Goal: Task Accomplishment & Management: Manage account settings

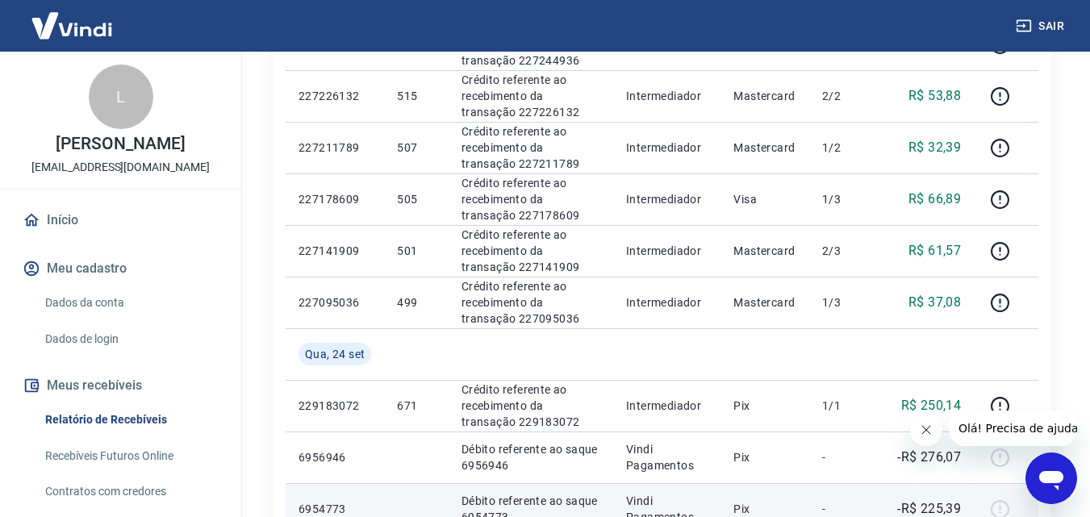
scroll to position [1134, 0]
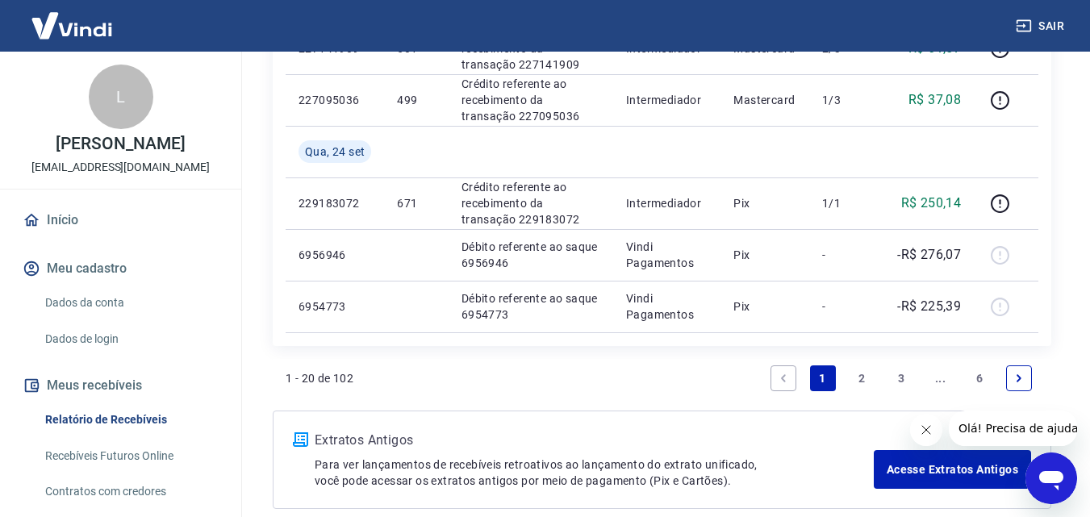
click at [855, 370] on link "2" at bounding box center [862, 379] width 26 height 26
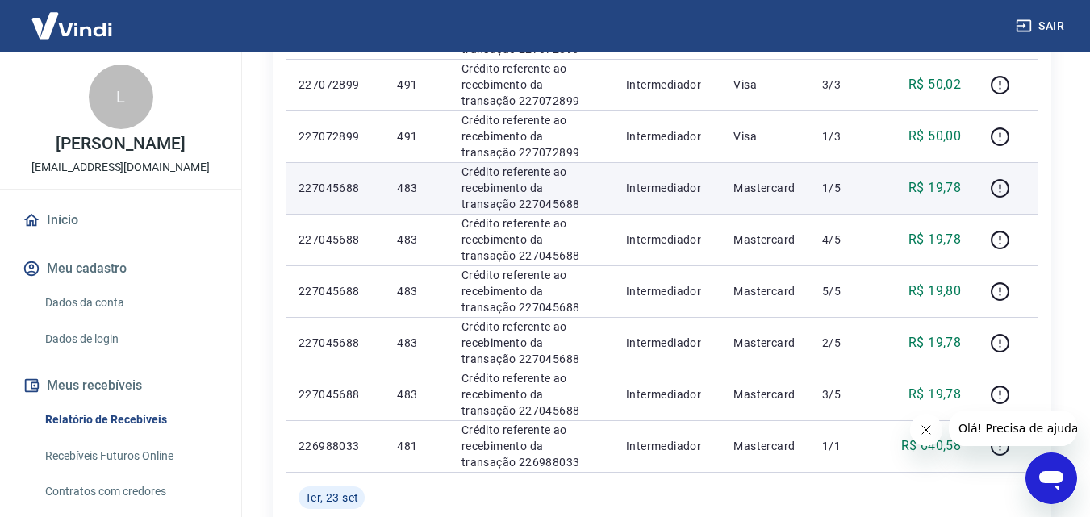
scroll to position [565, 0]
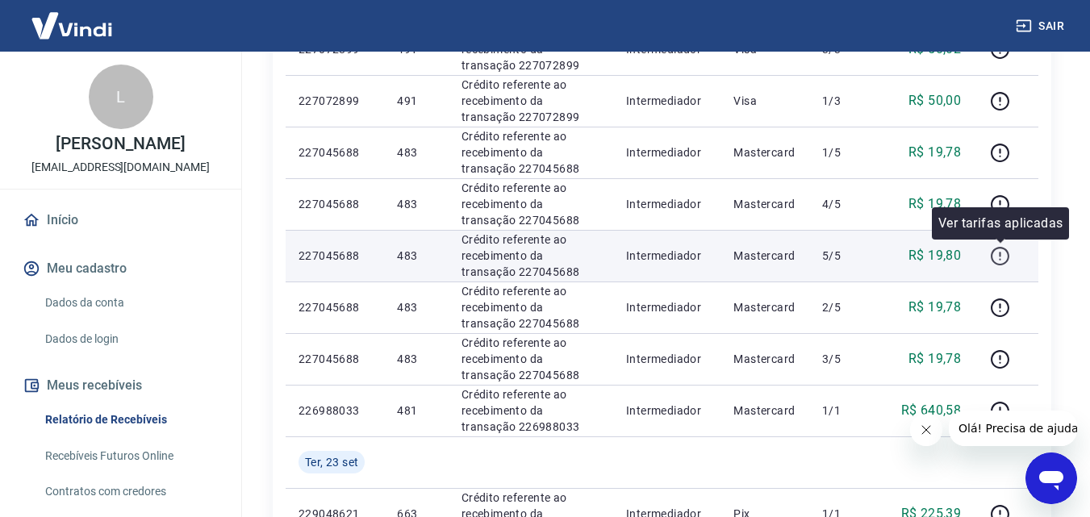
click at [1001, 253] on icon "button" at bounding box center [1000, 254] width 2 height 5
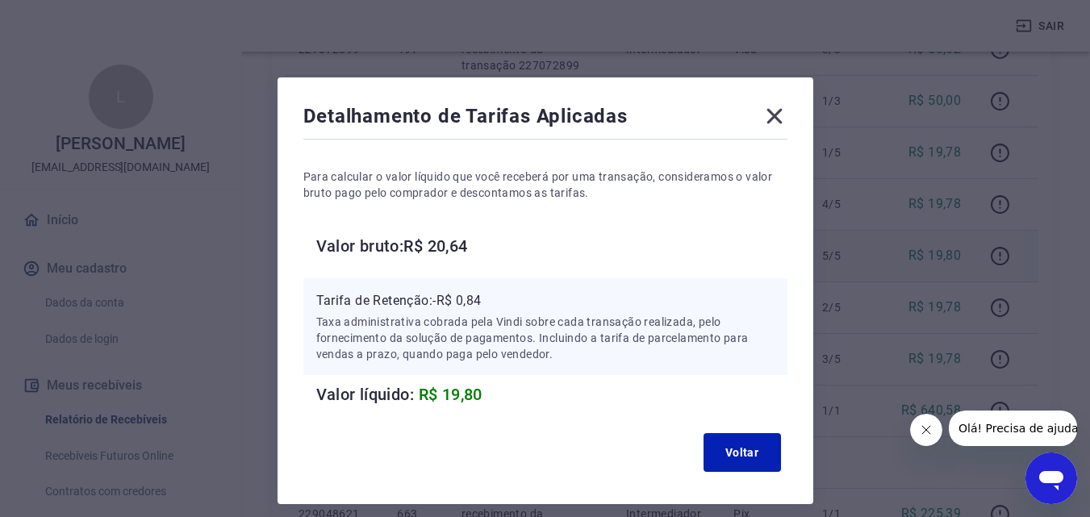
click at [781, 107] on icon at bounding box center [775, 116] width 26 height 26
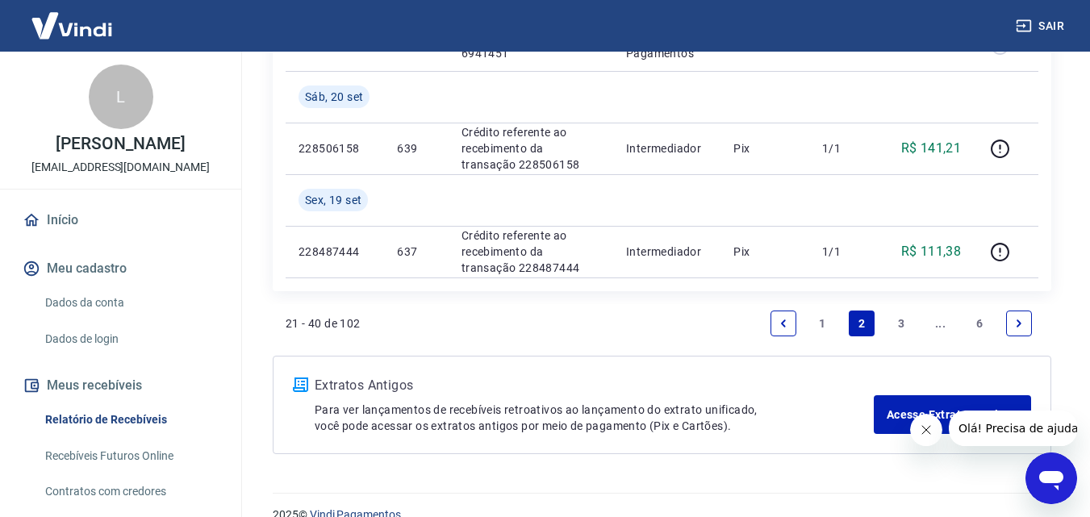
scroll to position [1369, 0]
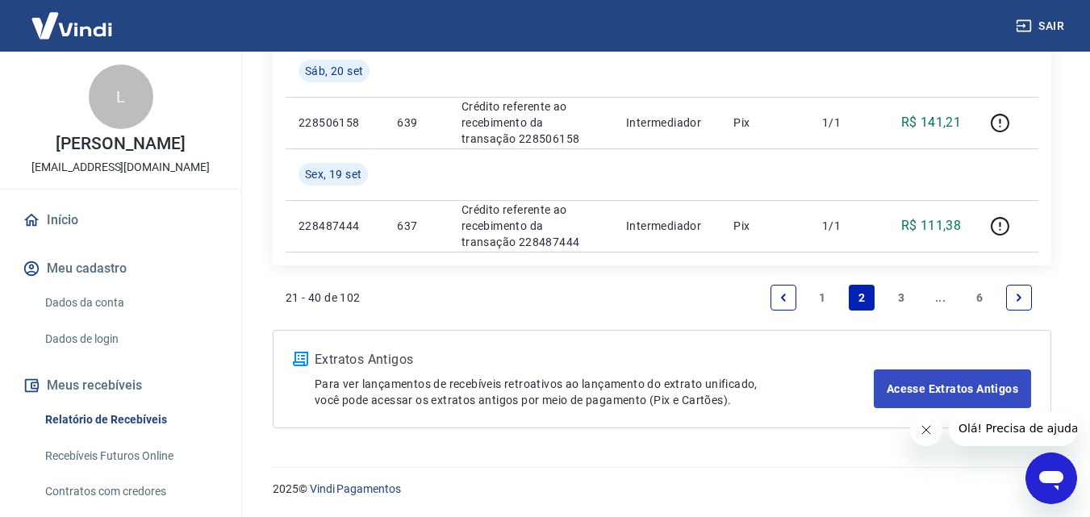
click at [822, 292] on link "1" at bounding box center [823, 298] width 26 height 26
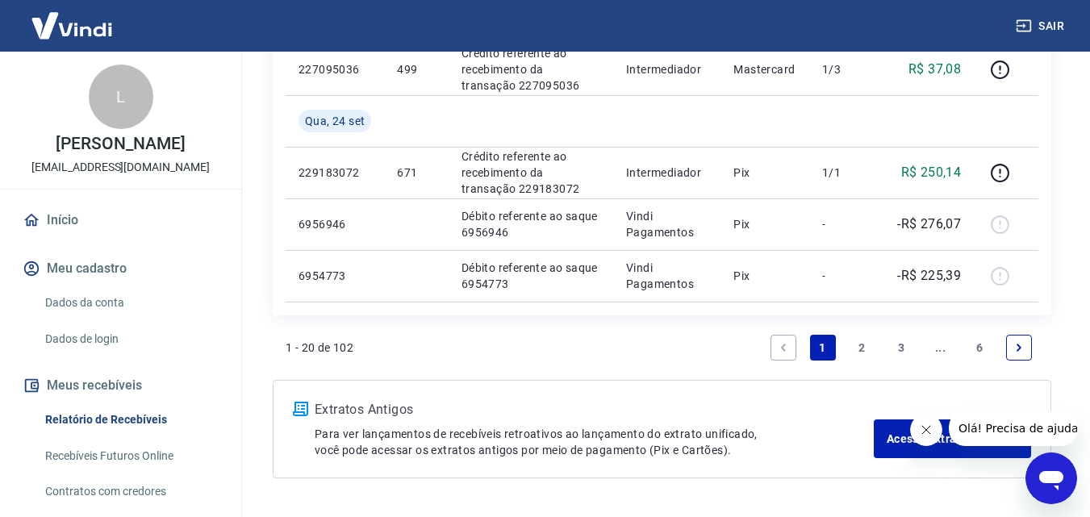
scroll to position [1215, 0]
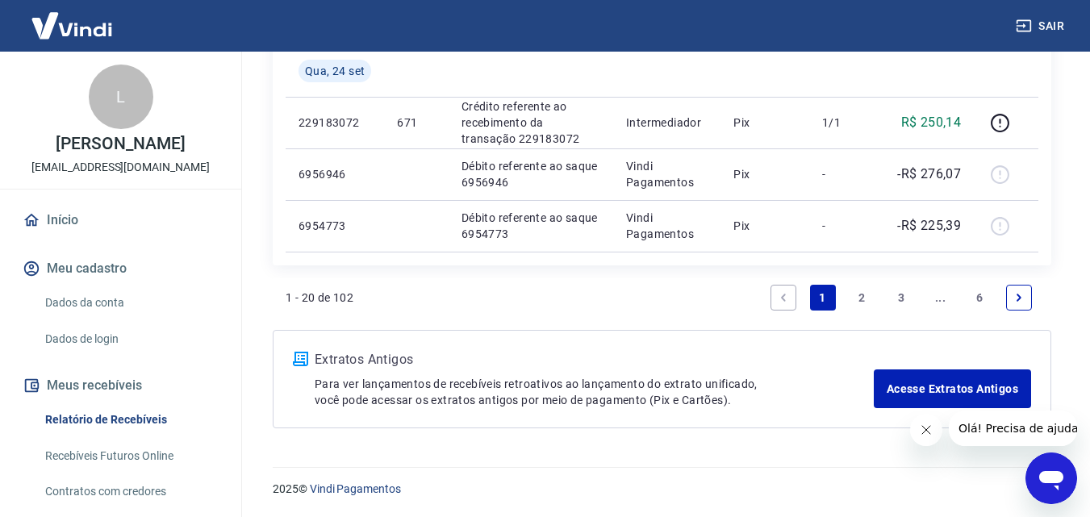
click at [1019, 295] on icon "Next page" at bounding box center [1019, 297] width 11 height 11
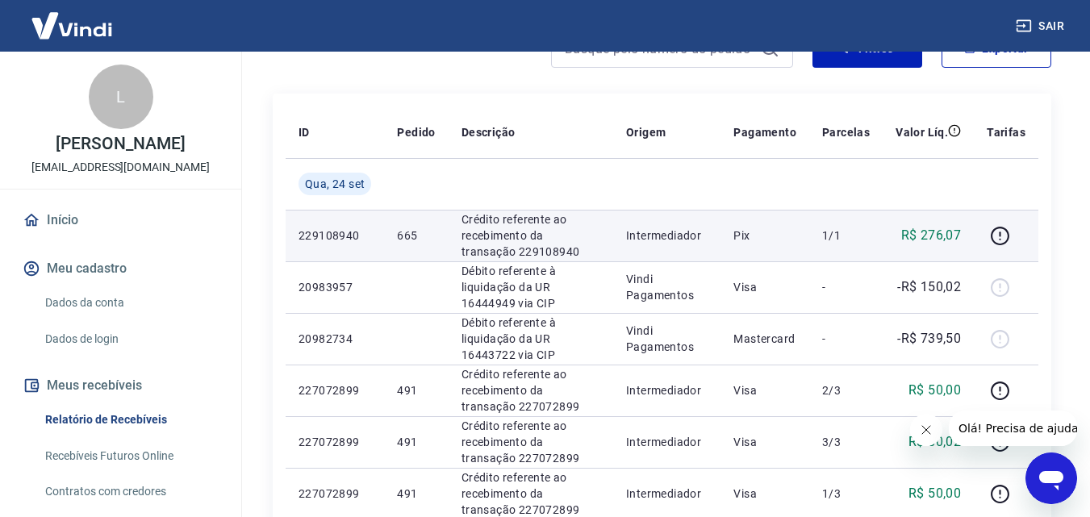
scroll to position [161, 0]
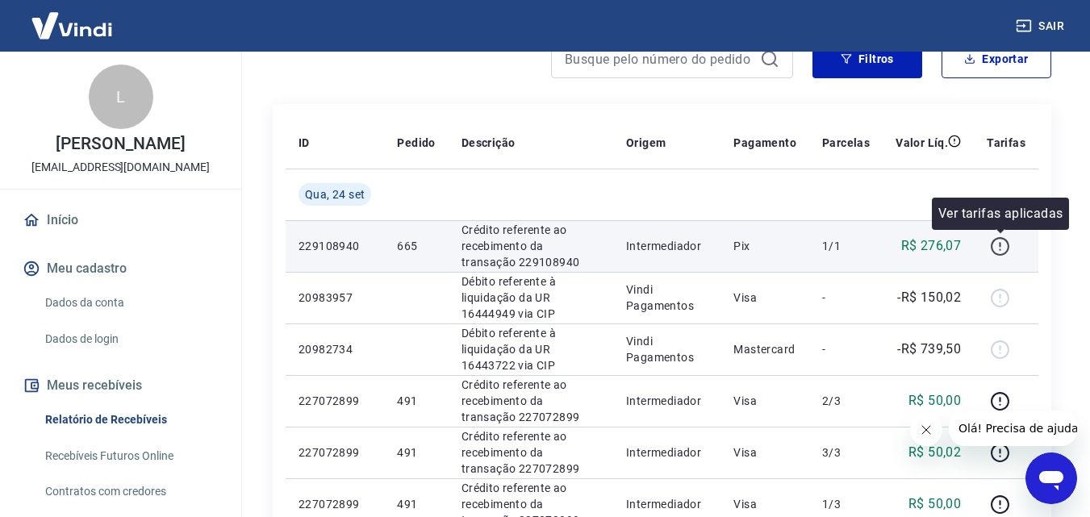
click at [999, 245] on icon "button" at bounding box center [1000, 246] width 20 height 20
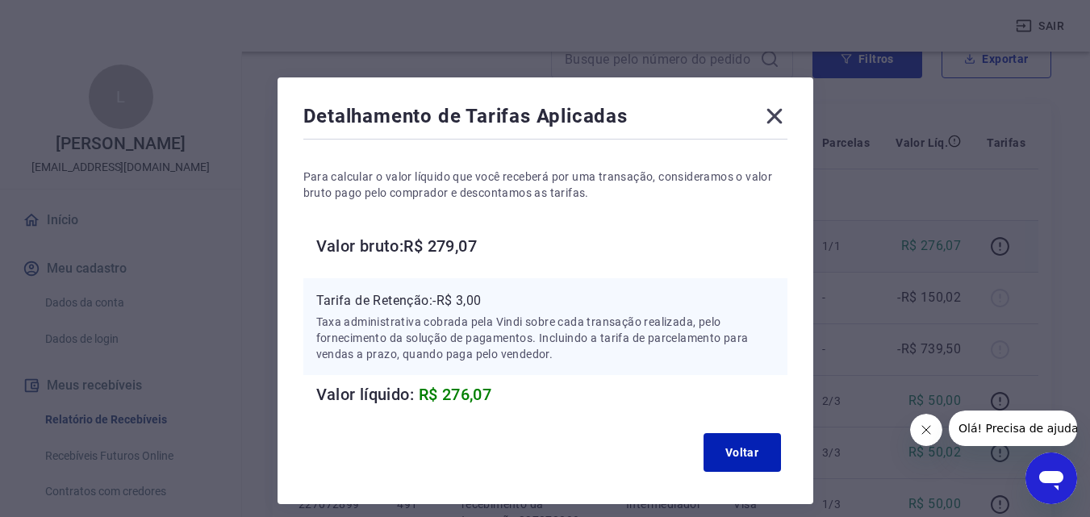
click at [784, 131] on div "Detalhamento de Tarifas Aplicadas" at bounding box center [545, 119] width 484 height 32
click at [772, 119] on icon at bounding box center [774, 116] width 15 height 15
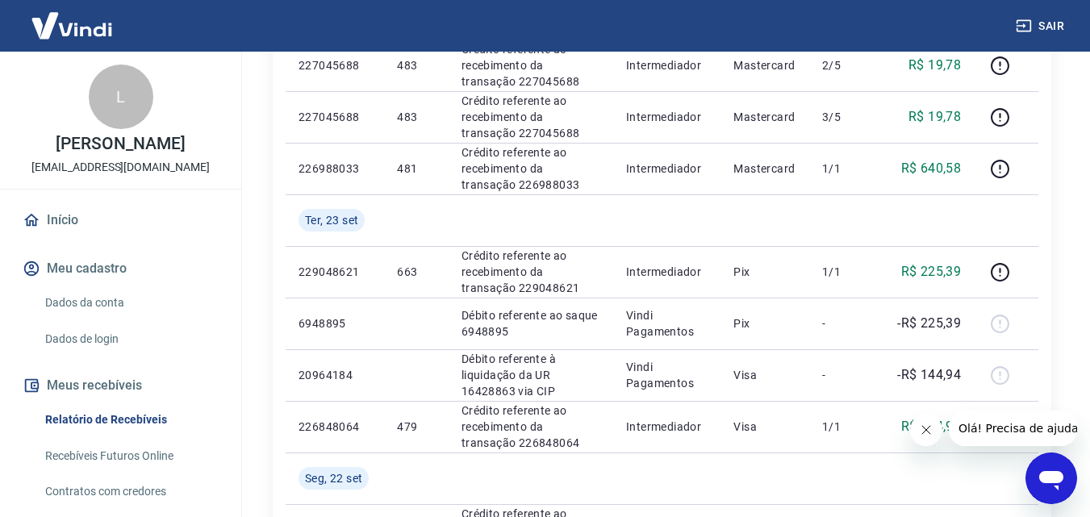
scroll to position [1291, 0]
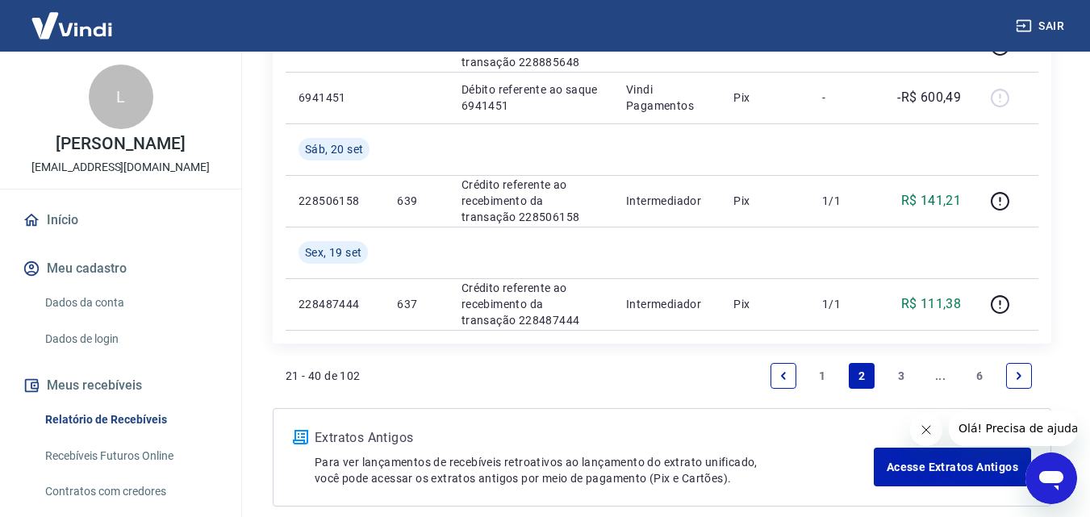
click at [823, 370] on link "1" at bounding box center [823, 376] width 26 height 26
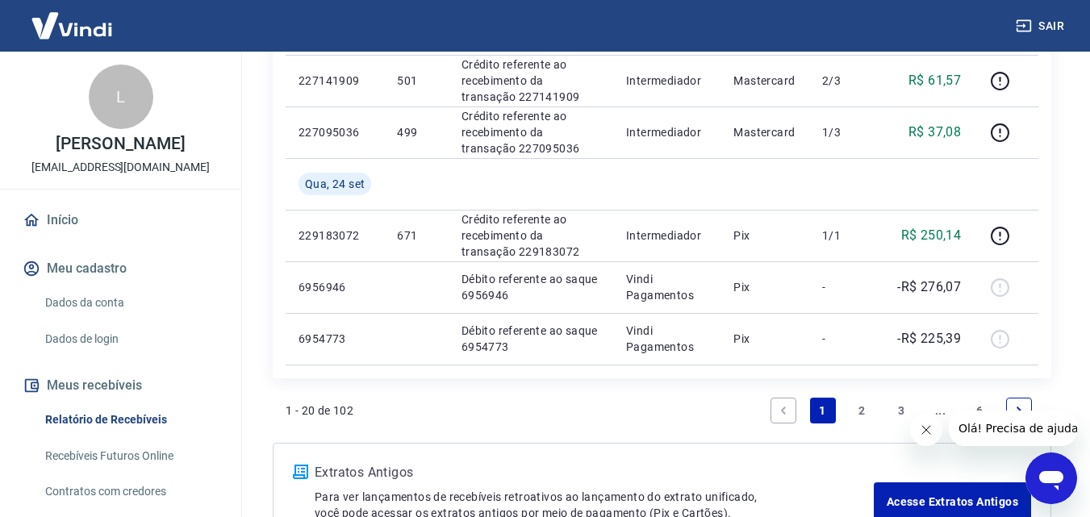
scroll to position [1130, 0]
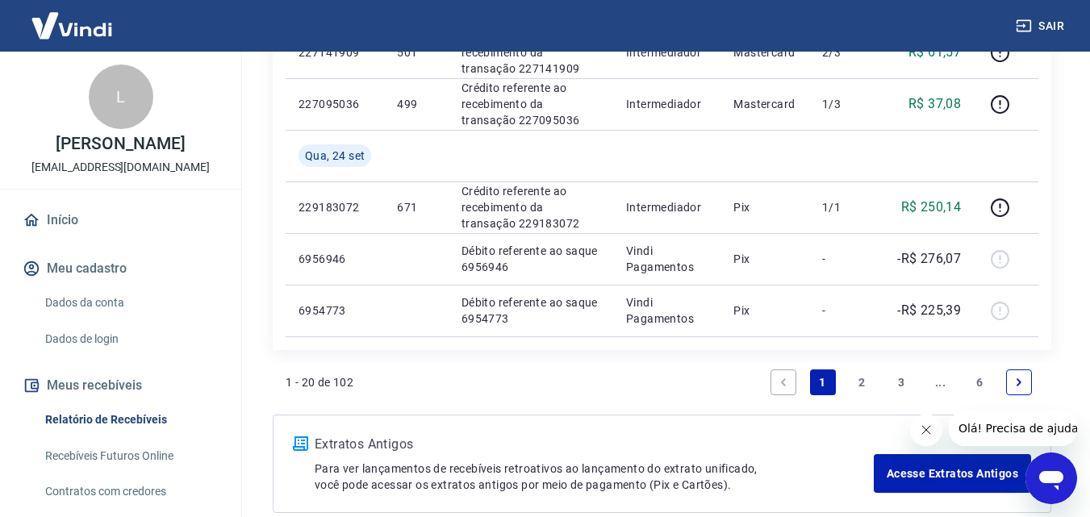
click at [1022, 375] on link "Next page" at bounding box center [1019, 383] width 26 height 26
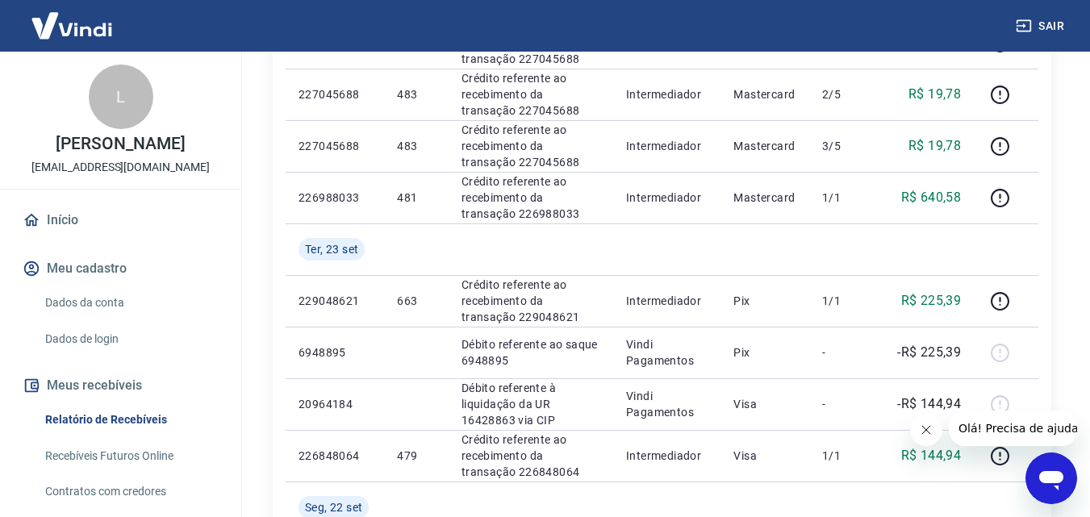
scroll to position [807, 0]
